Goal: Use online tool/utility: Use online tool/utility

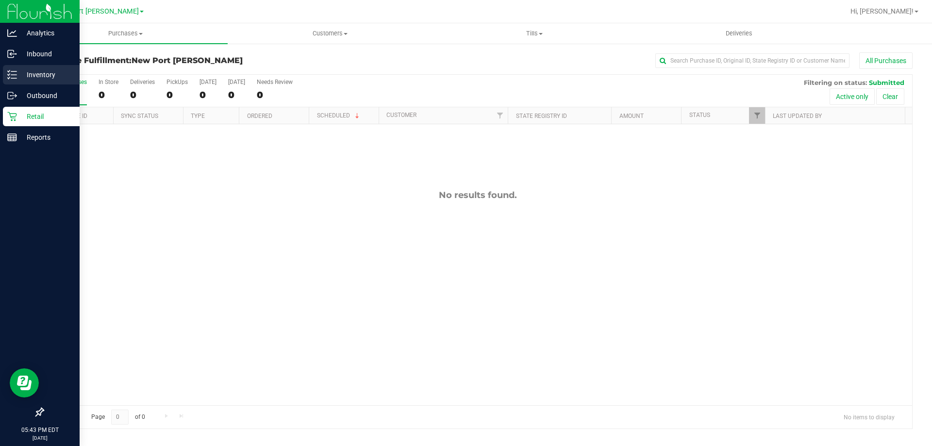
click at [11, 72] on icon at bounding box center [12, 75] width 10 height 10
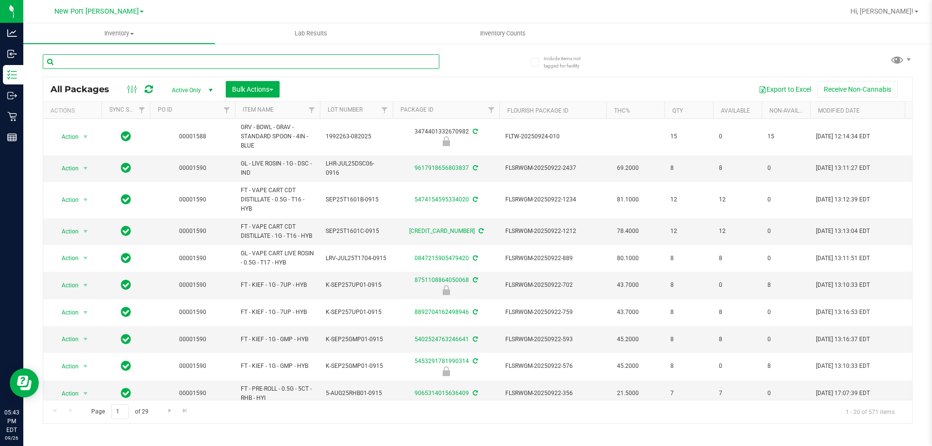
click at [160, 62] on input "text" at bounding box center [241, 61] width 397 height 15
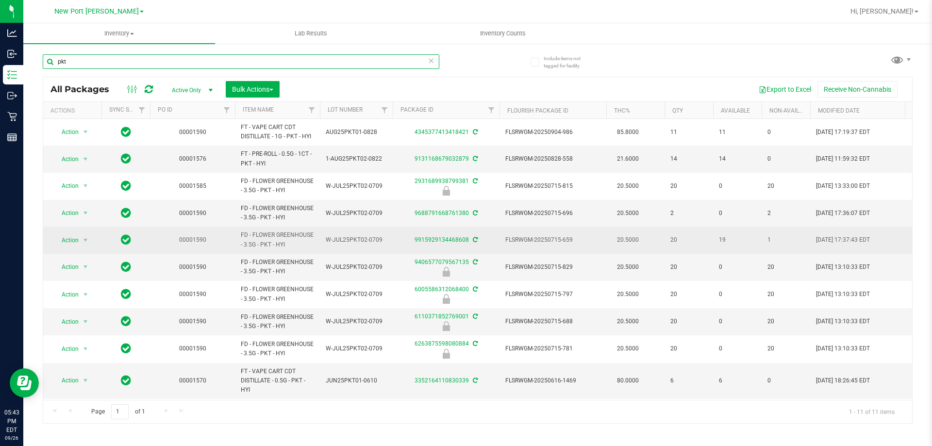
scroll to position [33, 0]
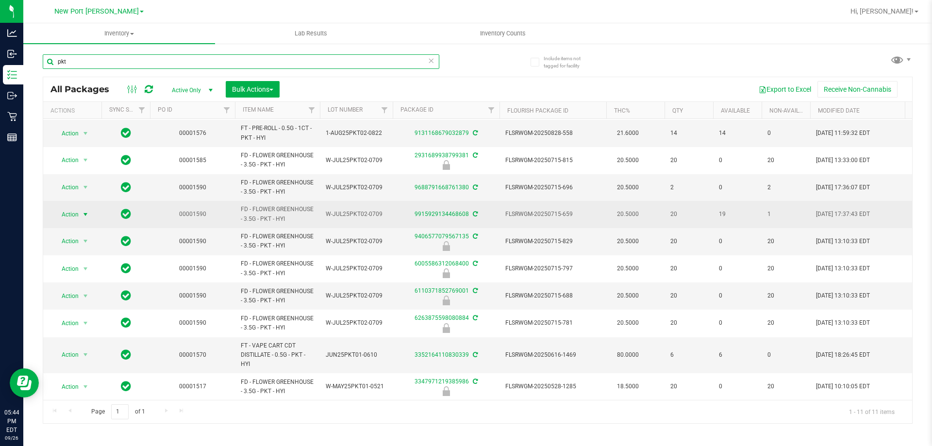
type input "pkt"
click at [85, 211] on span "select" at bounding box center [86, 215] width 8 height 8
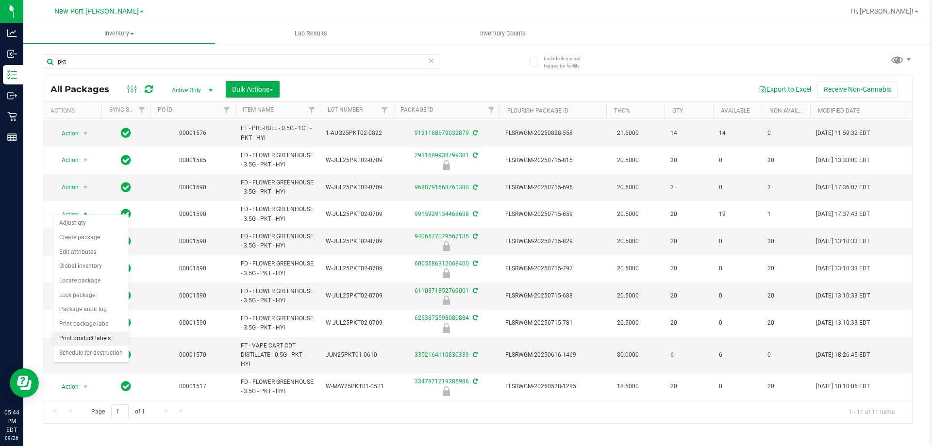
click at [80, 337] on li "Print product labels" at bounding box center [90, 339] width 75 height 15
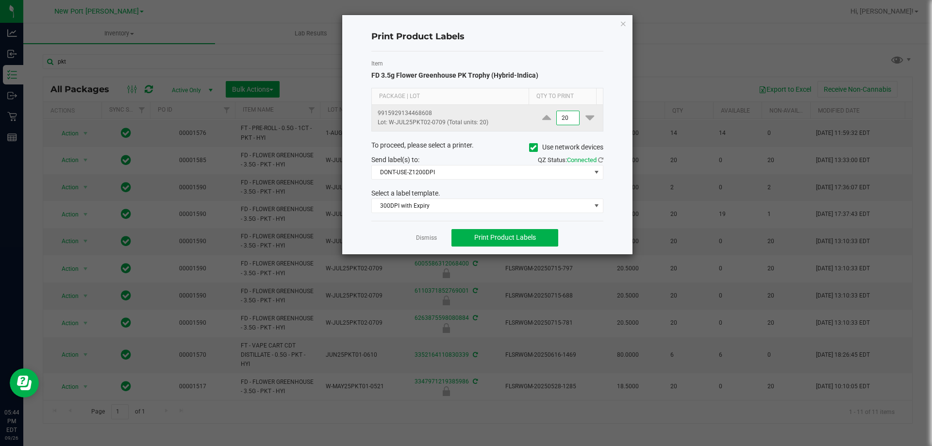
click at [562, 116] on input "20" at bounding box center [568, 118] width 22 height 14
type input "1"
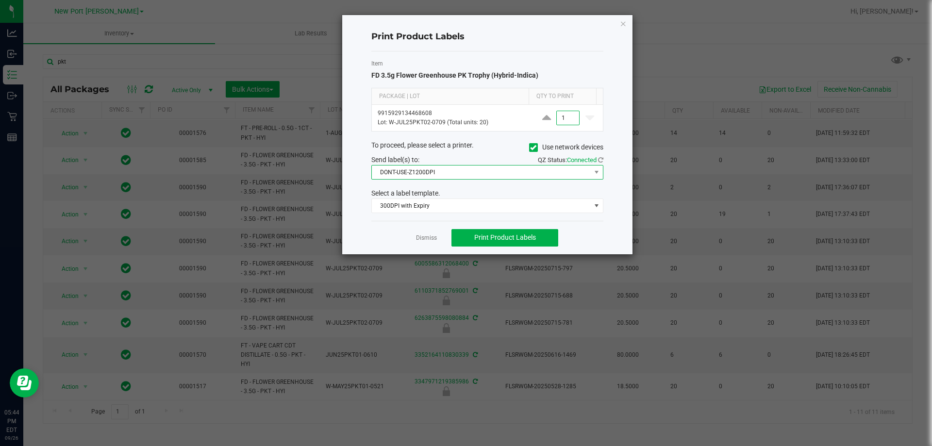
click at [532, 170] on span "DONT-USE-Z1200DPI" at bounding box center [481, 173] width 219 height 14
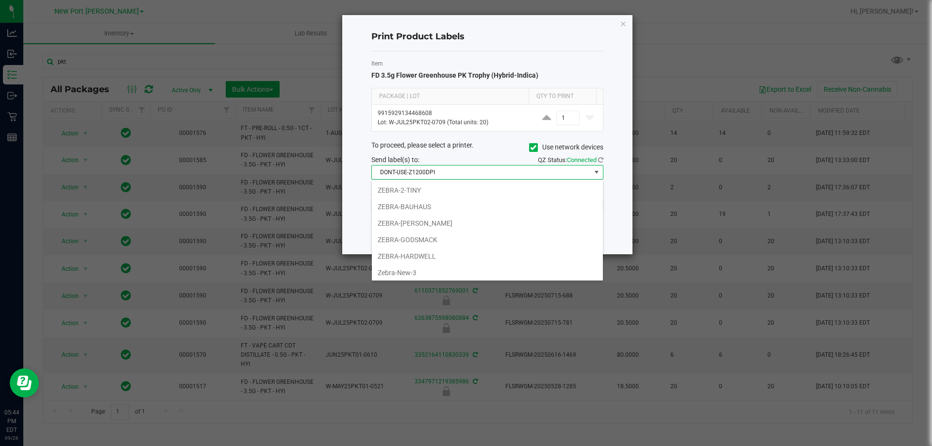
scroll to position [85, 0]
click at [415, 254] on li "ZEBRA-HARDWELL" at bounding box center [487, 254] width 231 height 17
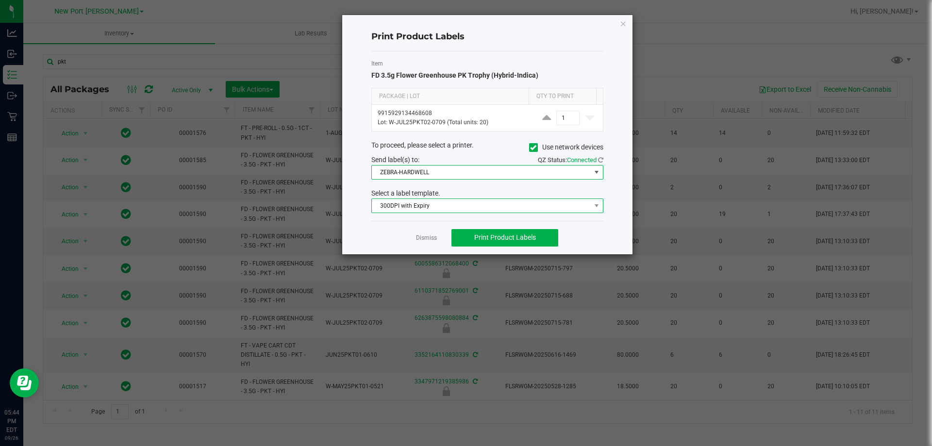
click at [468, 207] on span "300DPI with Expiry" at bounding box center [481, 206] width 219 height 14
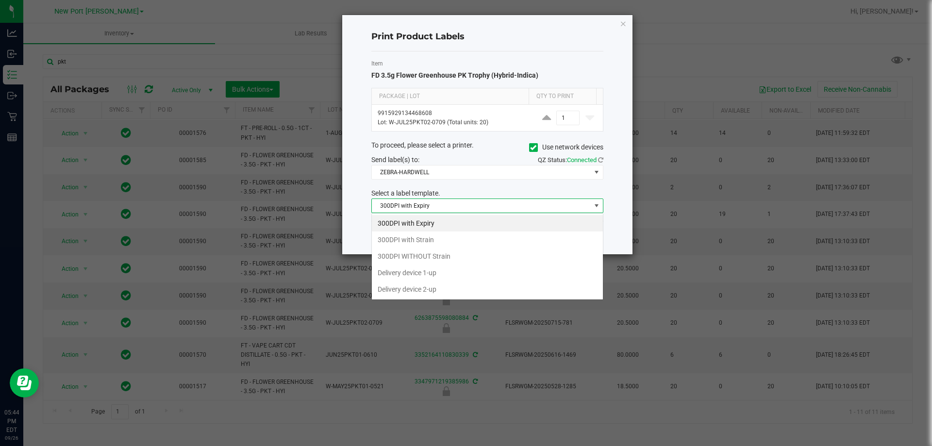
scroll to position [15, 232]
click at [426, 239] on li "300DPI with Strain" at bounding box center [487, 240] width 231 height 17
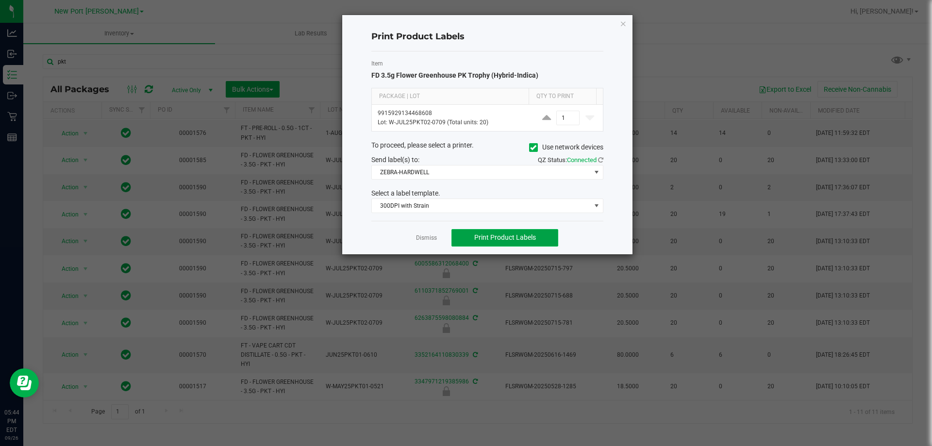
click at [487, 238] on span "Print Product Labels" at bounding box center [505, 238] width 62 height 8
click at [433, 235] on link "Dismiss" at bounding box center [426, 238] width 21 height 8
